Goal: Task Accomplishment & Management: Manage account settings

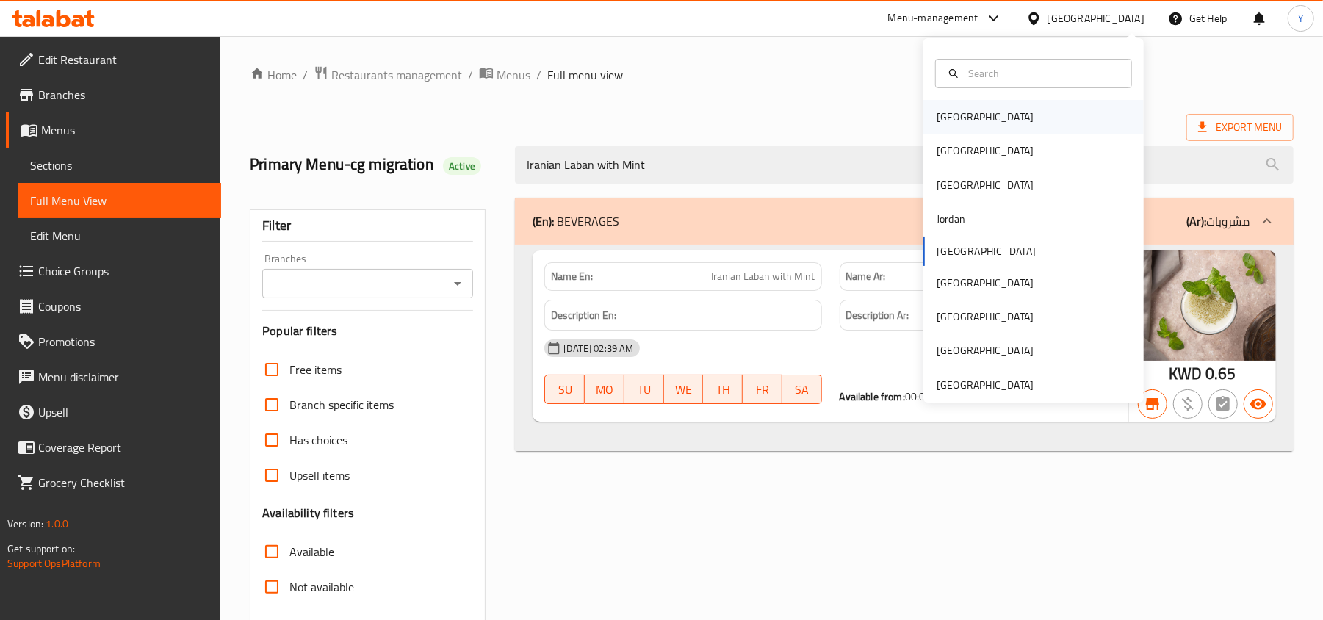
click at [994, 124] on div "[GEOGRAPHIC_DATA]" at bounding box center [1034, 117] width 220 height 34
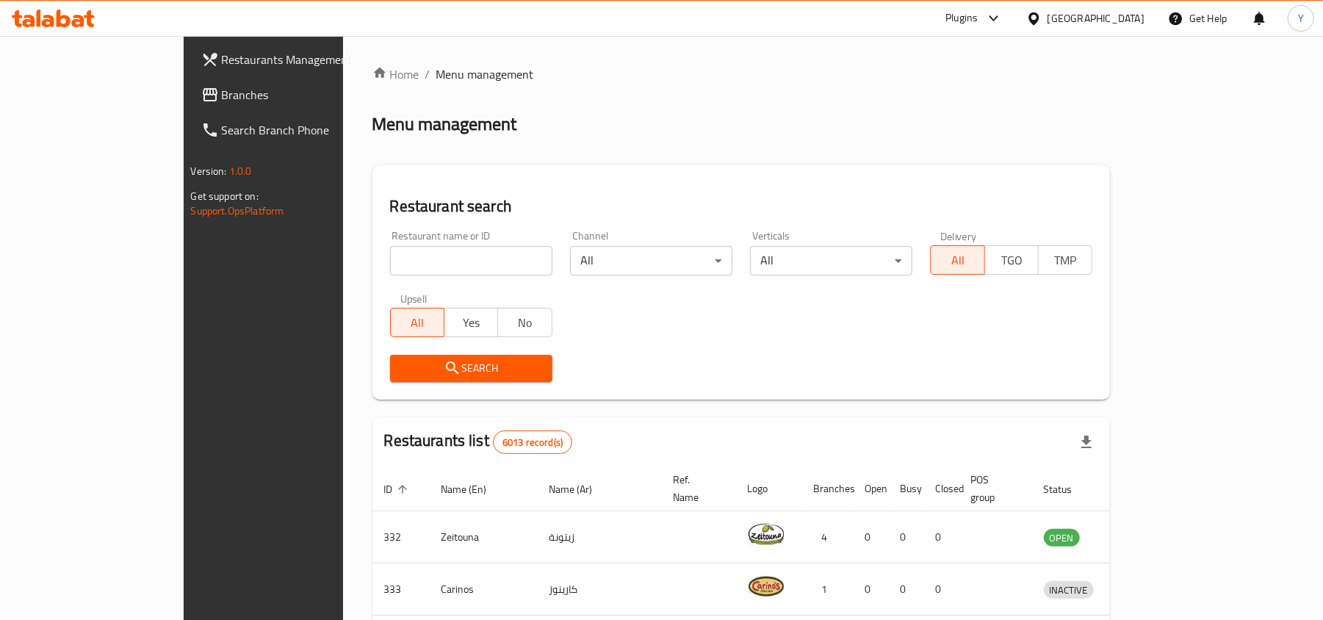
click at [190, 82] on link "Branches" at bounding box center [297, 94] width 215 height 35
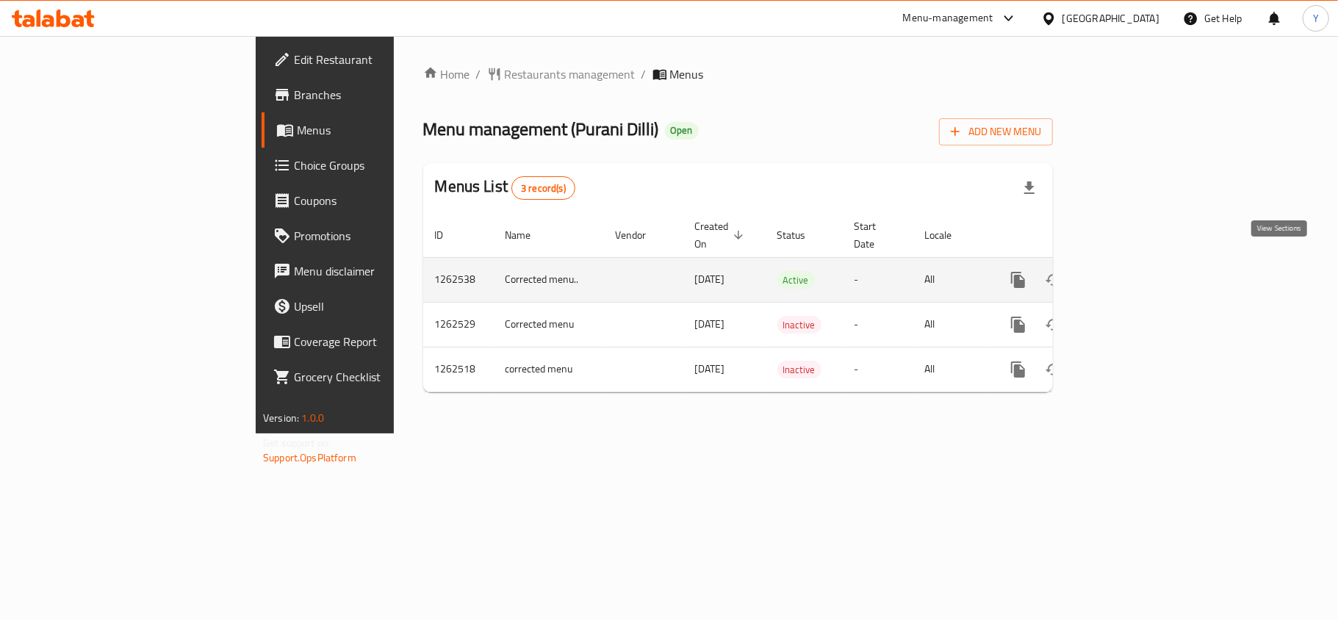
click at [1133, 273] on icon "enhanced table" at bounding box center [1124, 280] width 18 height 18
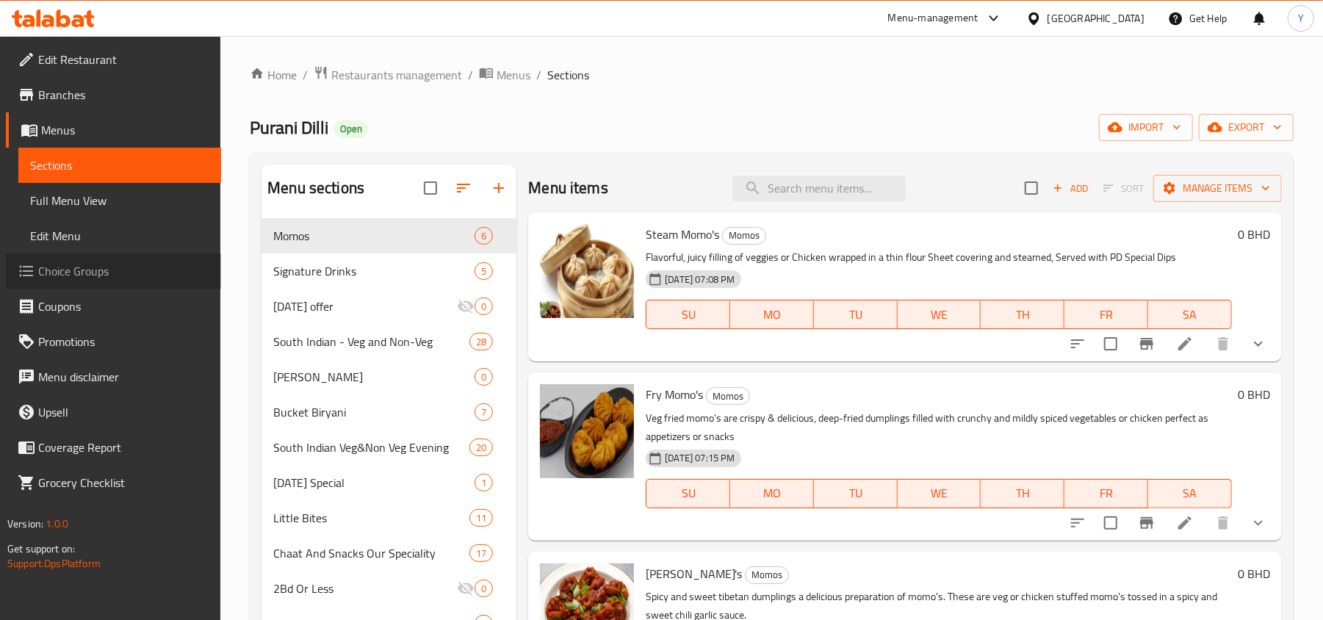
click at [76, 268] on span "Choice Groups" at bounding box center [123, 271] width 171 height 18
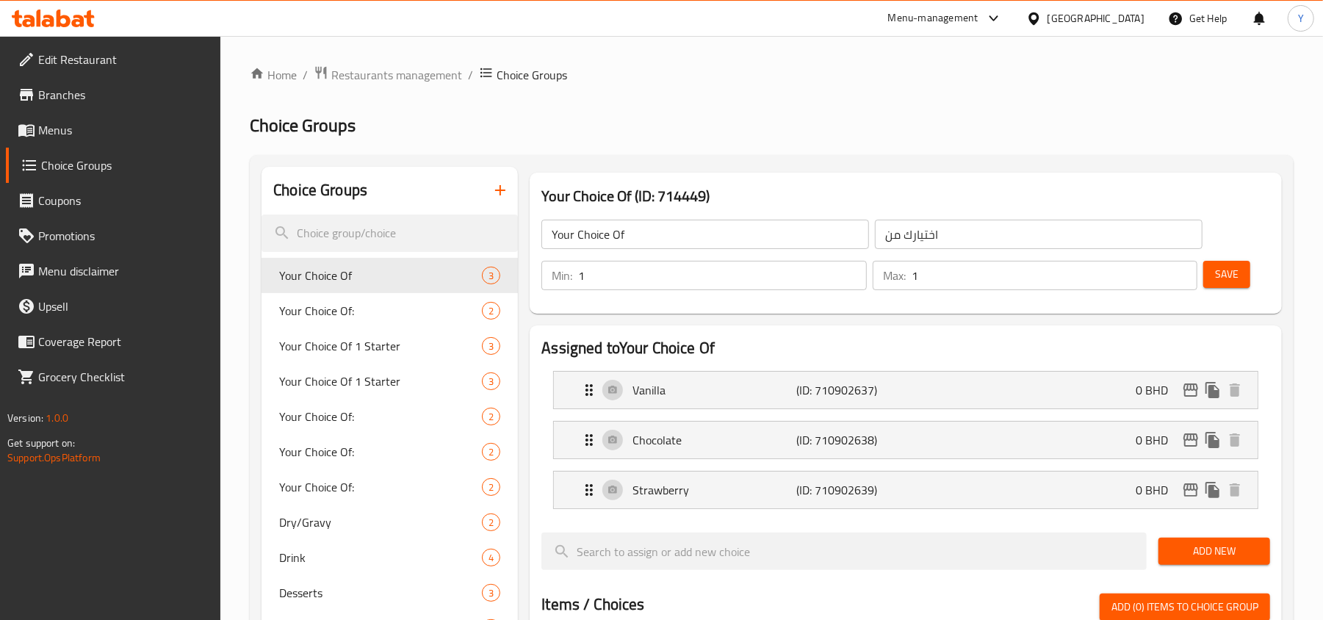
click at [716, 131] on h2 "Choice Groups" at bounding box center [772, 126] width 1044 height 24
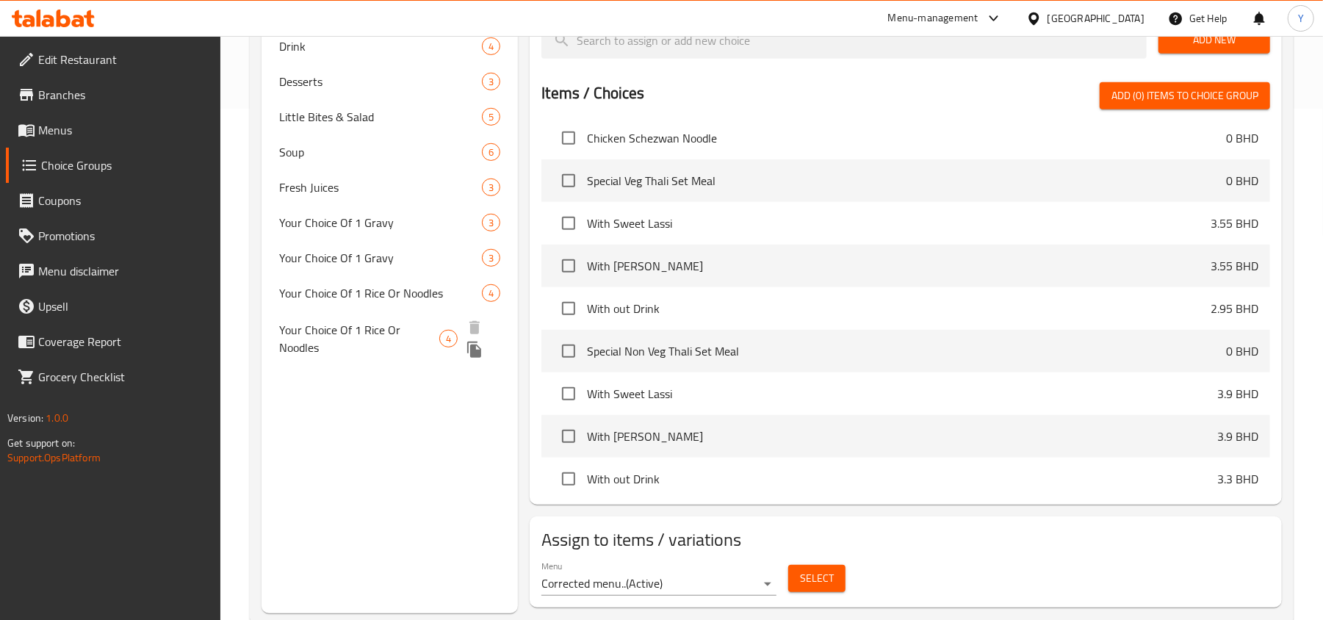
scroll to position [21, 0]
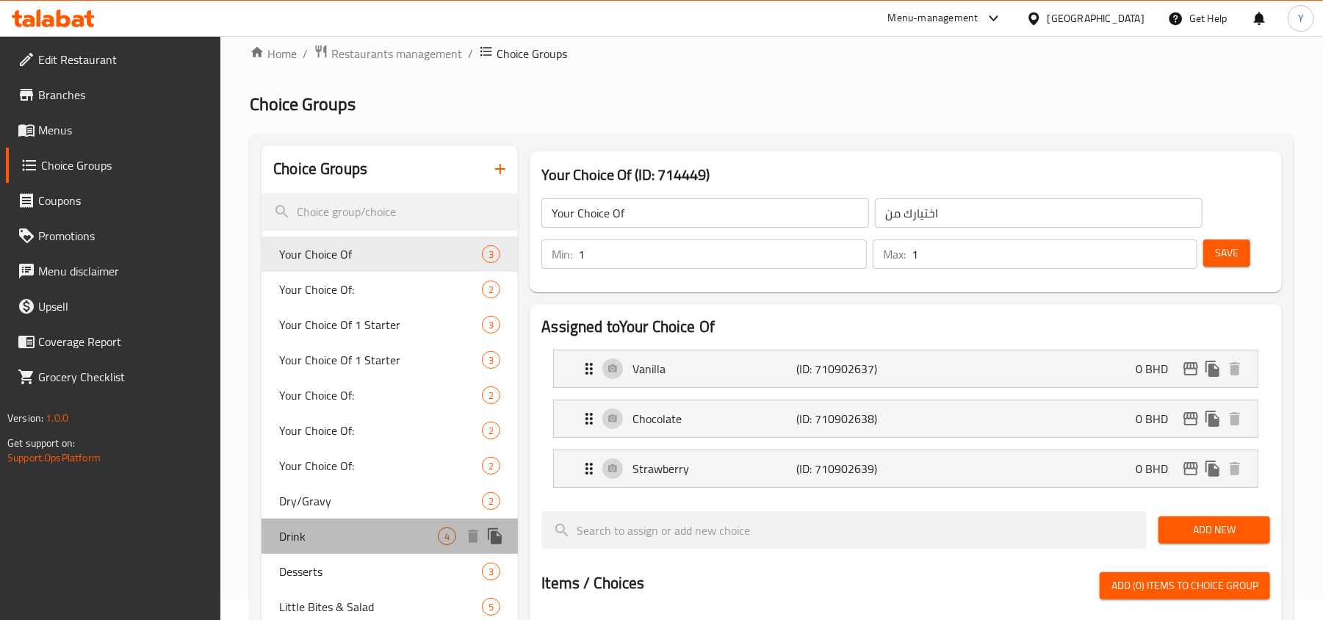
click at [336, 538] on span "Drink" at bounding box center [358, 537] width 159 height 18
type input "Drink"
type input "مشروب"
type input "4"
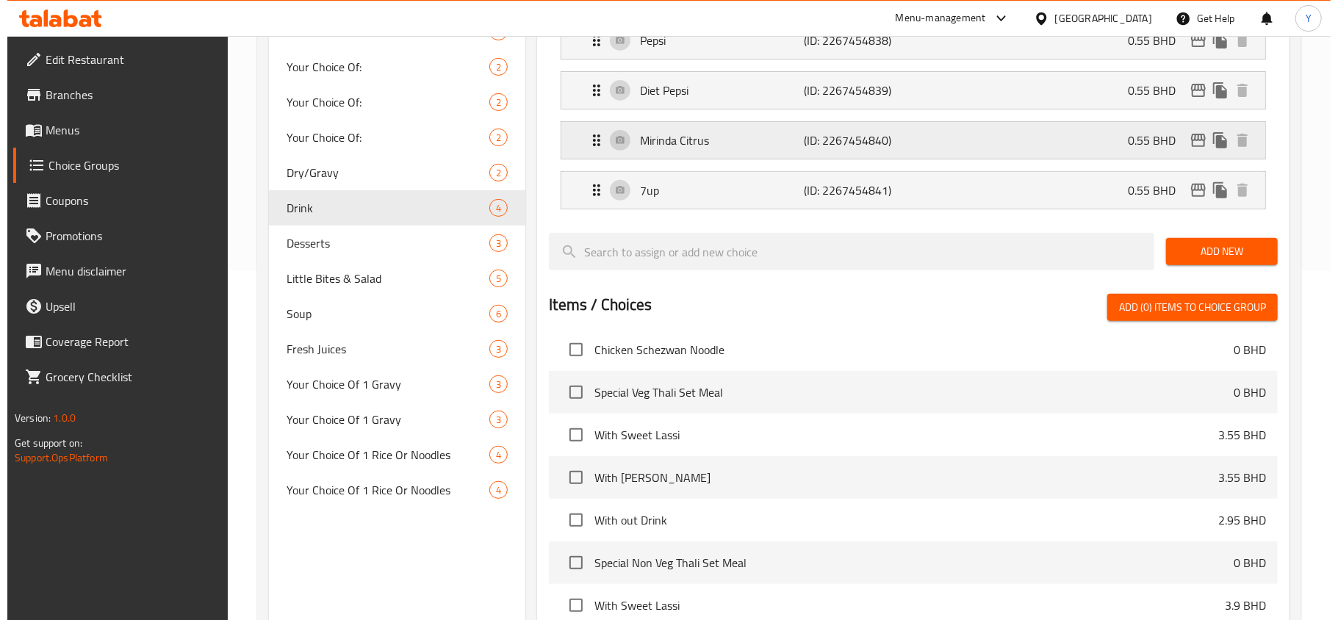
scroll to position [598, 0]
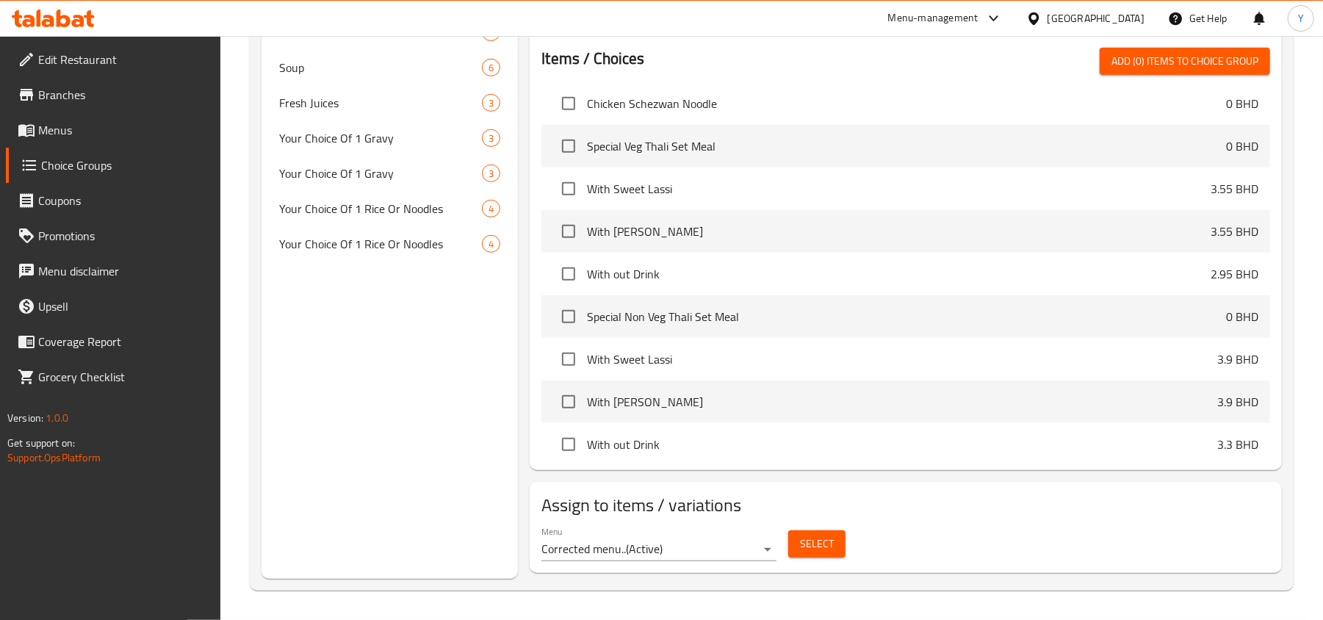
click at [827, 547] on span "Select" at bounding box center [817, 544] width 34 height 18
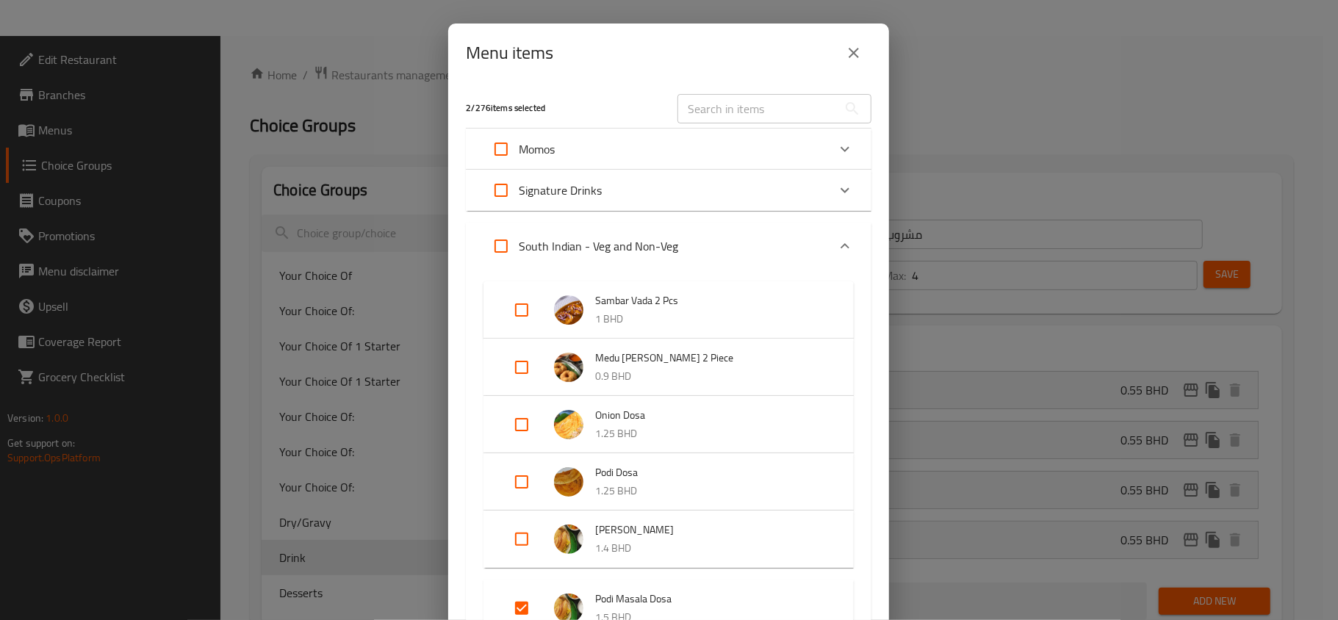
scroll to position [472, 0]
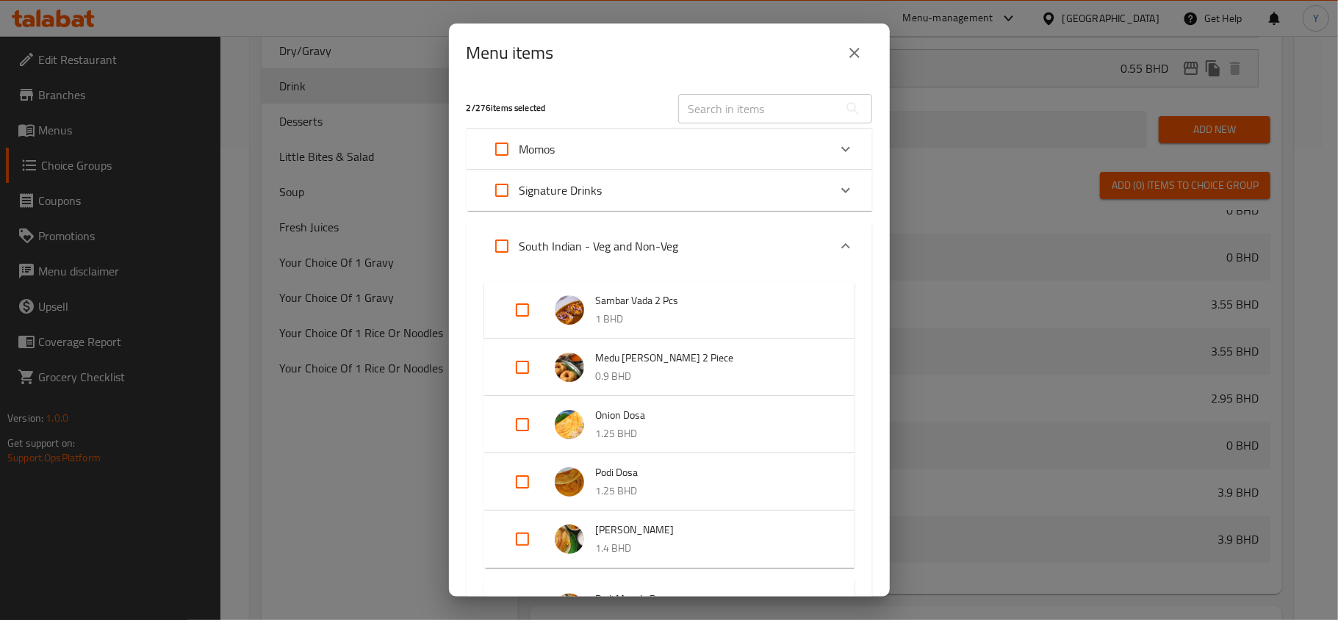
click at [946, 523] on div "Menu items 2 / 276 items selected ​ Momos Steam Momo's 0 BHD Your choice Vegeta…" at bounding box center [669, 310] width 1338 height 620
click at [857, 57] on icon "close" at bounding box center [855, 53] width 18 height 18
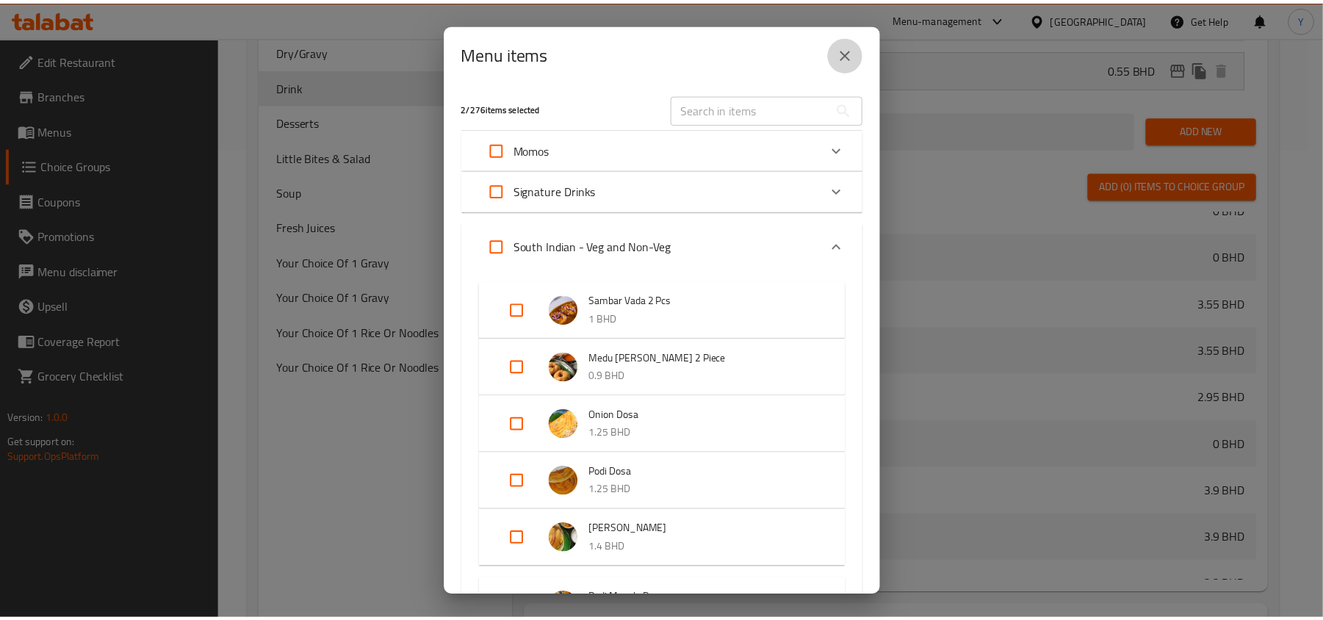
scroll to position [10706, 0]
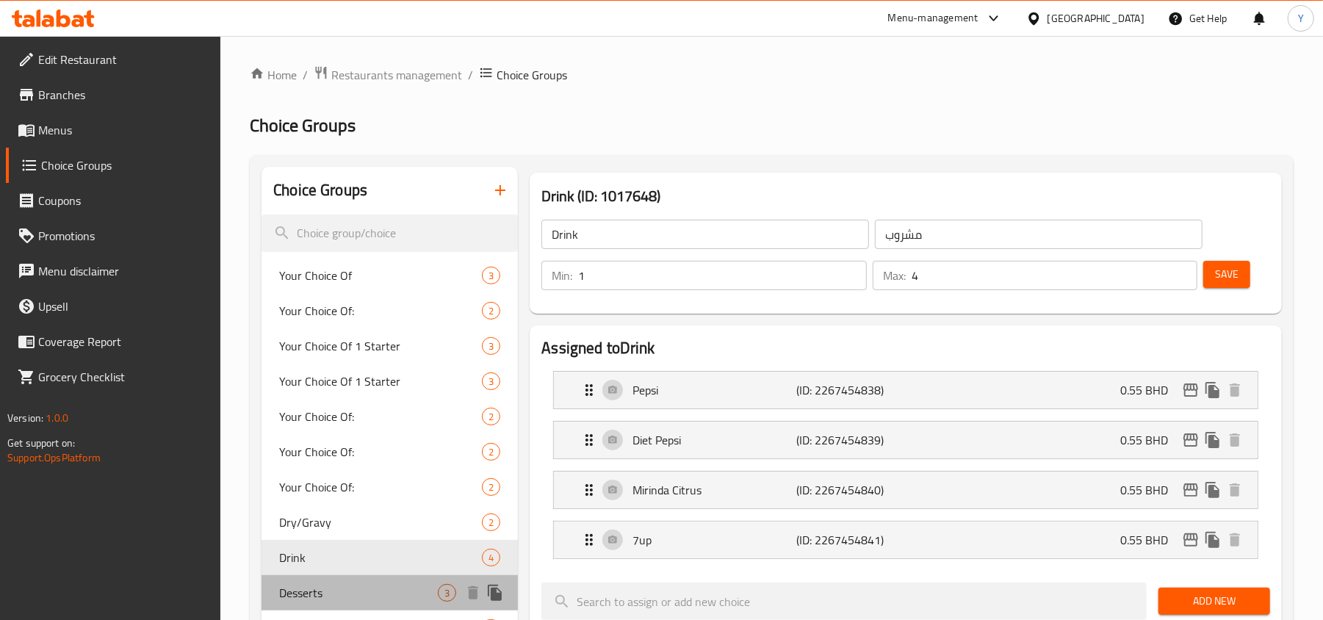
click at [359, 583] on div "Desserts 3" at bounding box center [390, 592] width 256 height 35
type input "Desserts"
type input "الحلويات"
type input "3"
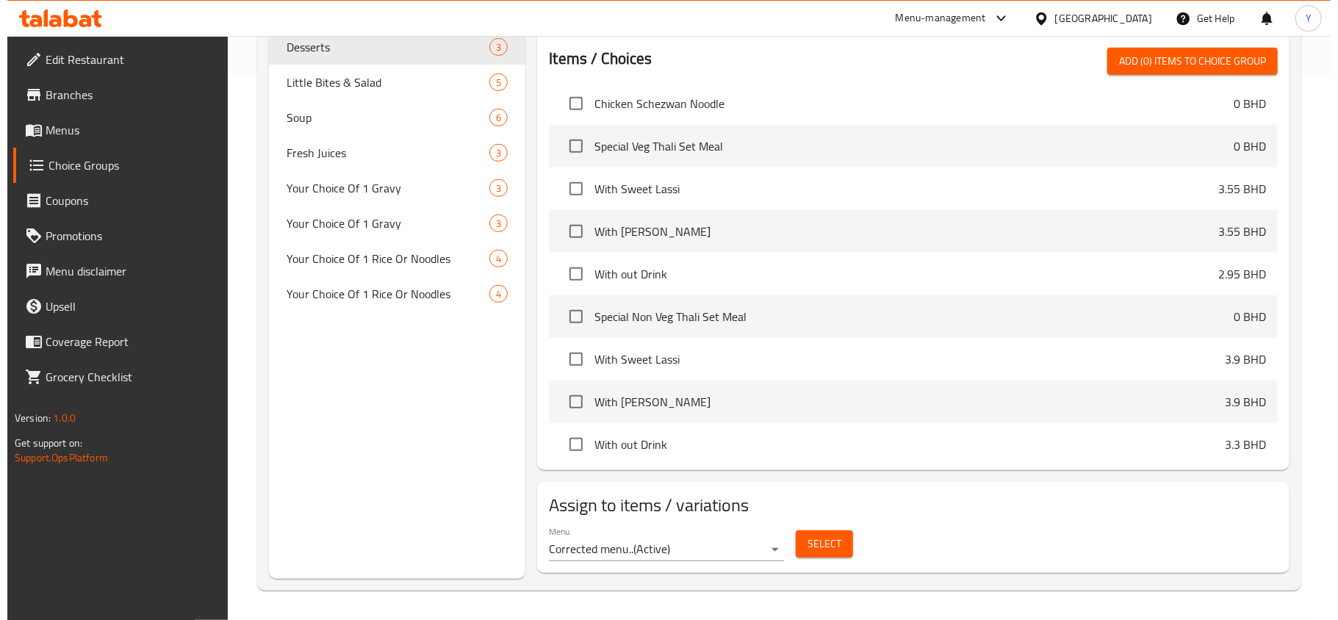
scroll to position [548, 0]
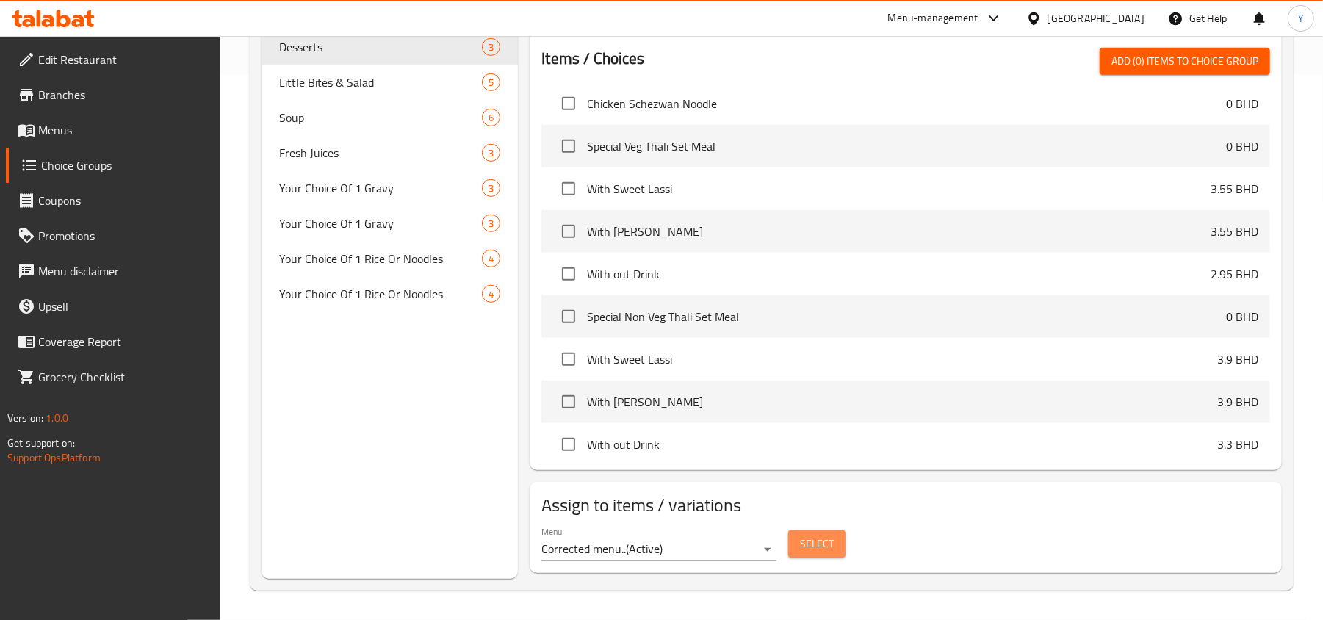
click at [821, 548] on span "Select" at bounding box center [817, 544] width 34 height 18
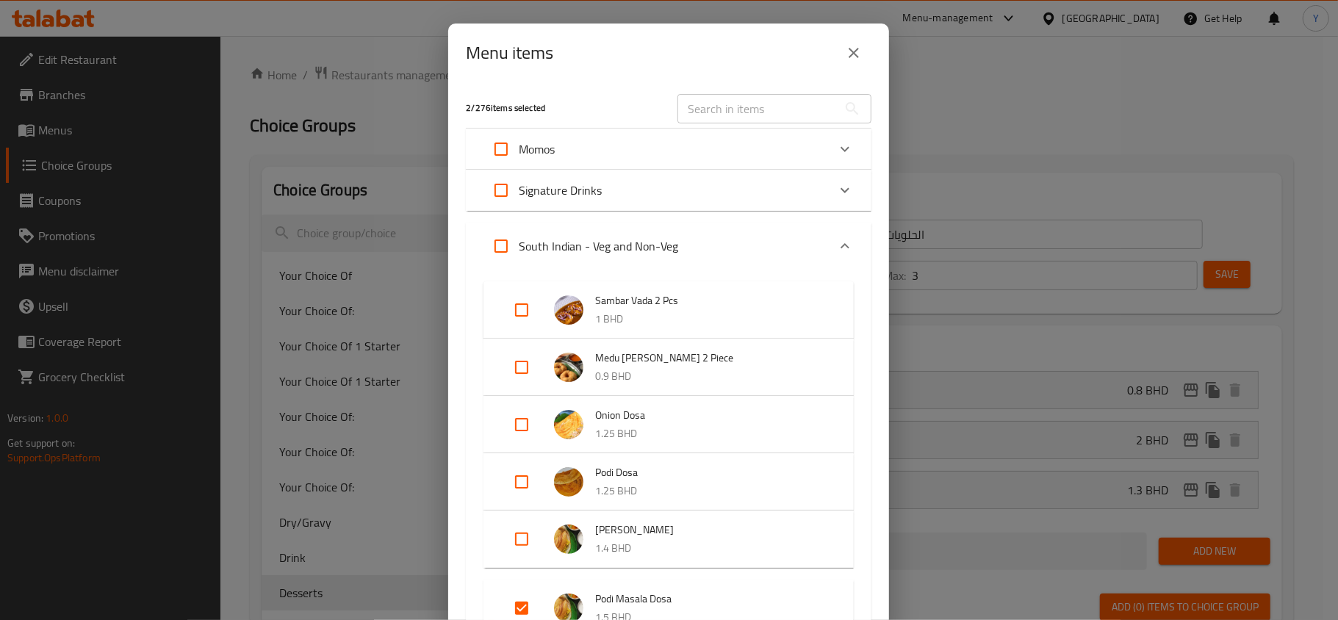
scroll to position [472, 0]
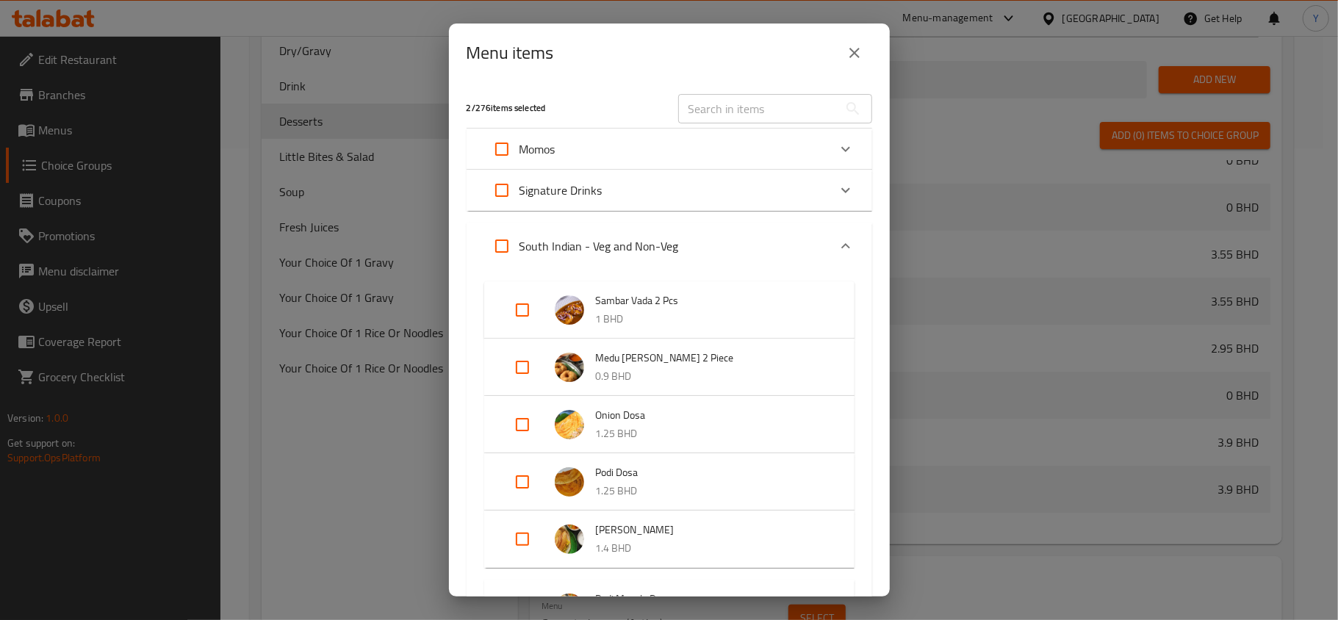
click at [339, 461] on div "Menu items 2 / 276 items selected ​ Momos Steam Momo's 0 BHD Your choice Vegeta…" at bounding box center [669, 310] width 1338 height 620
click at [855, 48] on icon "close" at bounding box center [855, 53] width 18 height 18
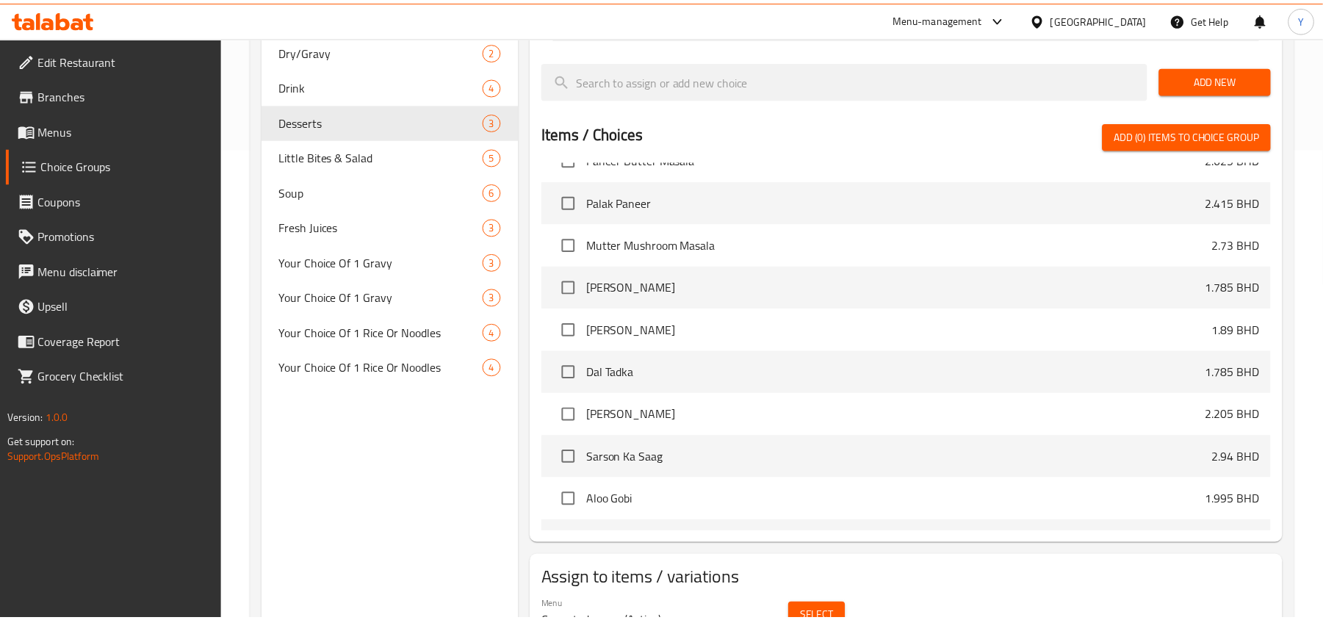
scroll to position [10706, 0]
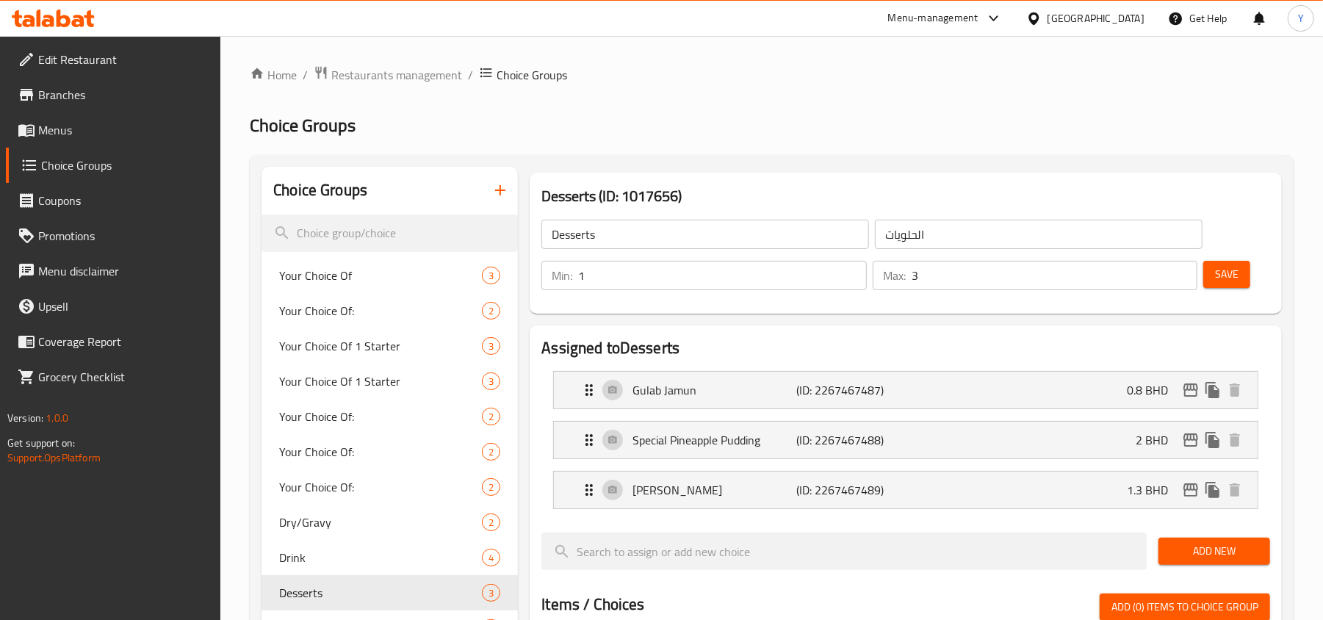
click at [1117, 21] on div "[GEOGRAPHIC_DATA]" at bounding box center [1096, 18] width 97 height 16
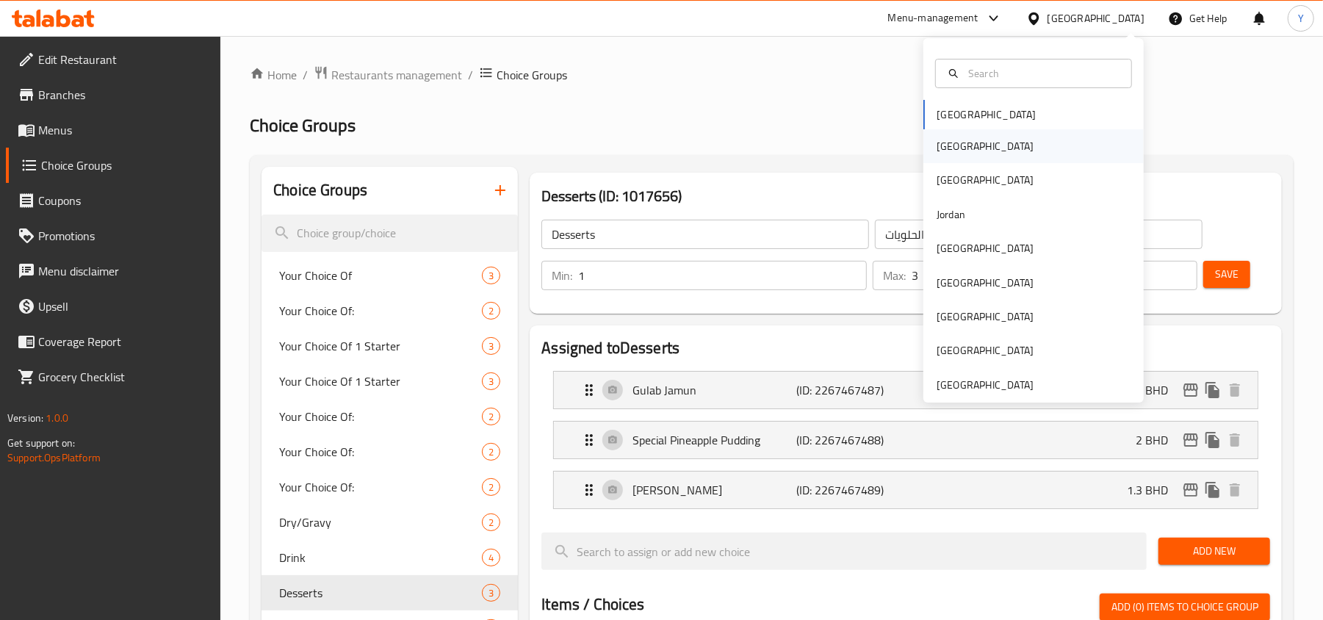
click at [968, 147] on div "[GEOGRAPHIC_DATA]" at bounding box center [1034, 146] width 220 height 34
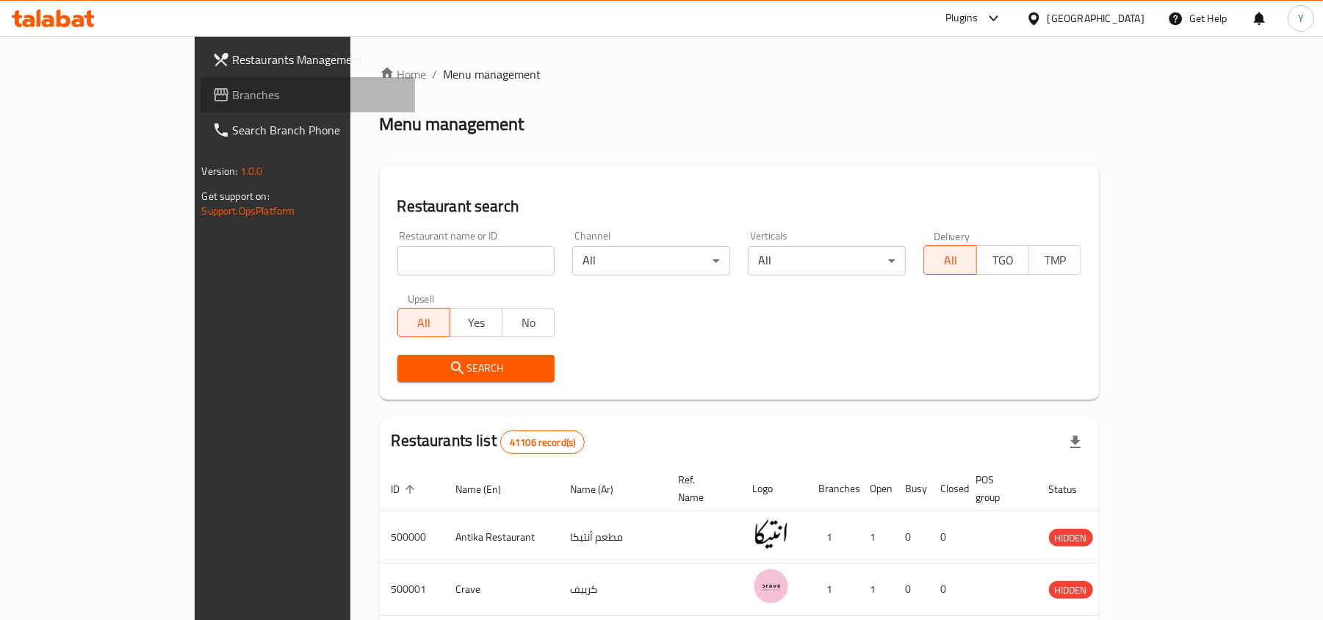
click at [233, 87] on span "Branches" at bounding box center [318, 95] width 171 height 18
